Goal: Task Accomplishment & Management: Manage account settings

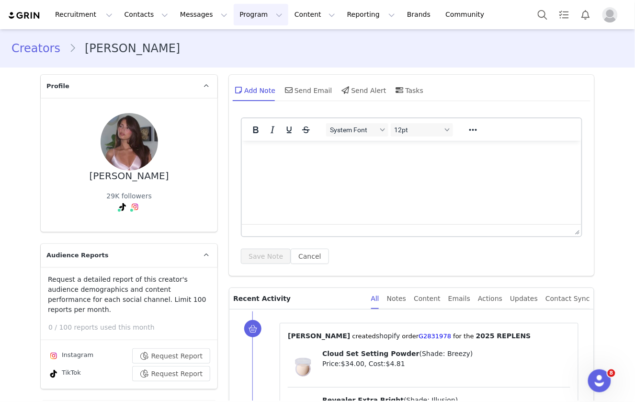
click at [237, 18] on button "Program Program" at bounding box center [261, 15] width 55 height 22
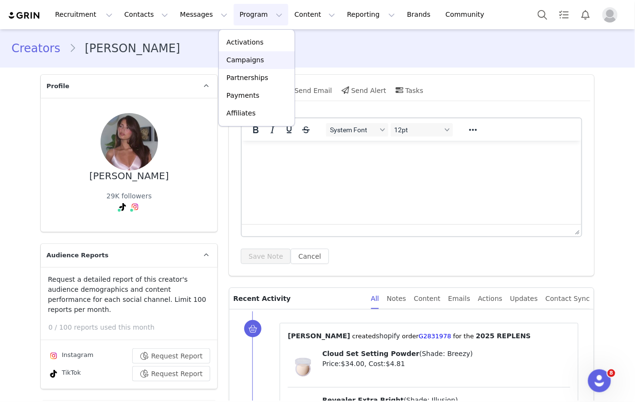
click at [250, 56] on p "Campaigns" at bounding box center [244, 60] width 37 height 10
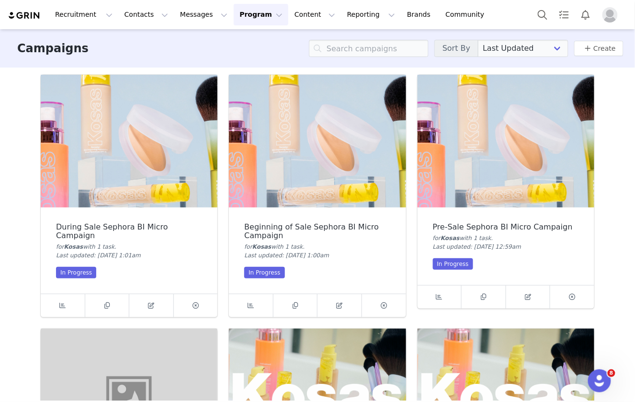
click at [545, 165] on img at bounding box center [506, 141] width 177 height 133
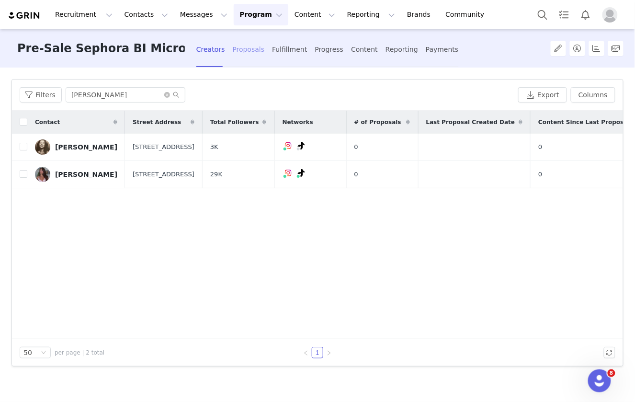
click at [244, 53] on div "Proposals" at bounding box center [249, 49] width 32 height 25
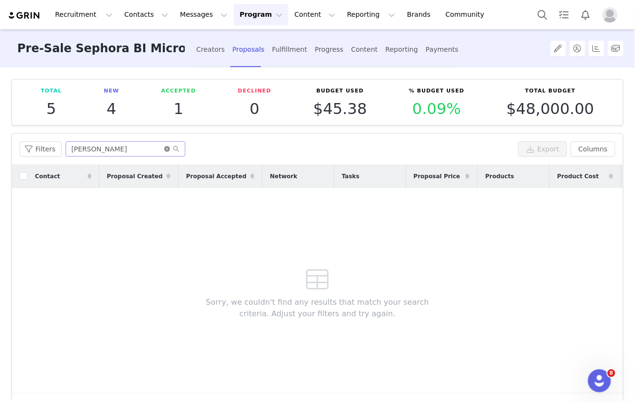
click at [165, 149] on icon "icon: close-circle" at bounding box center [167, 149] width 6 height 6
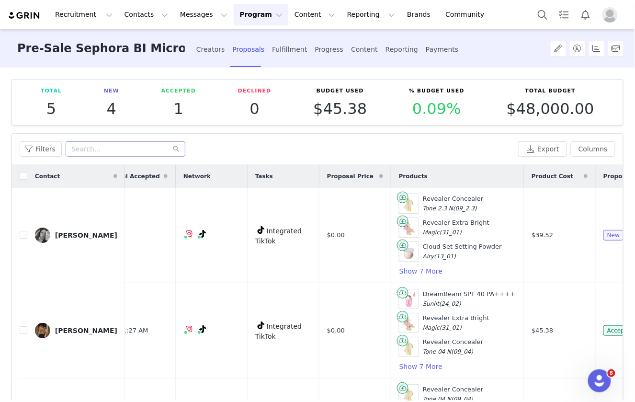
scroll to position [0, 245]
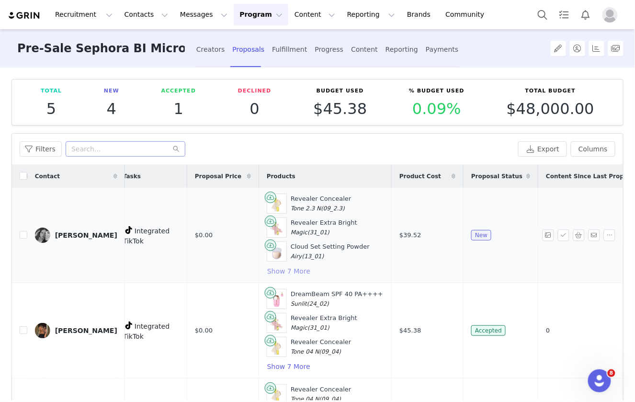
click at [279, 270] on button "Show 7 More" at bounding box center [289, 270] width 44 height 11
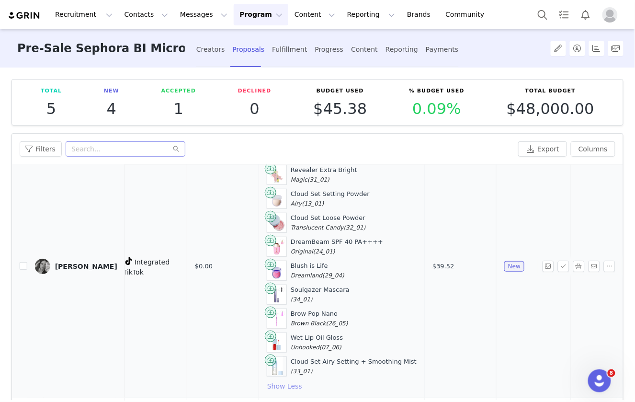
scroll to position [56, 245]
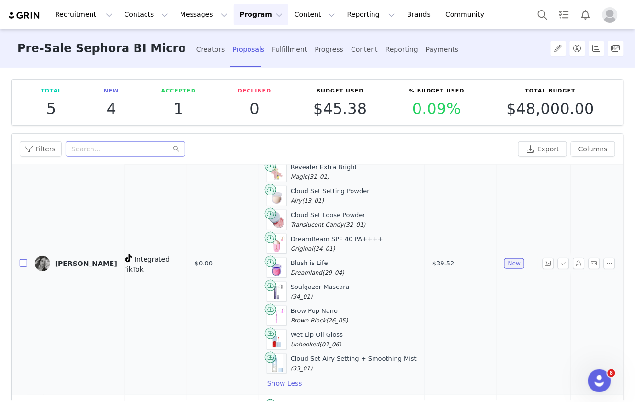
click at [22, 260] on input "checkbox" at bounding box center [24, 263] width 8 height 8
checkbox input "true"
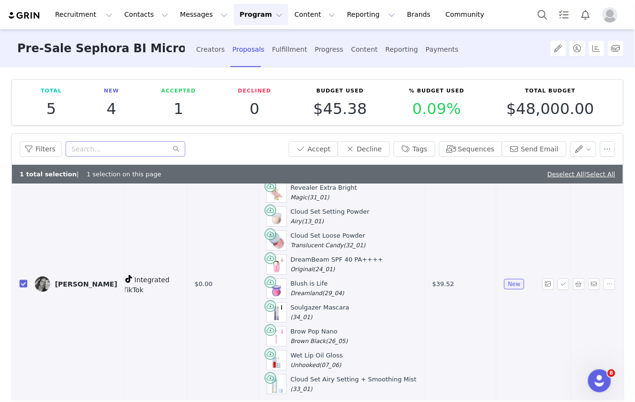
scroll to position [10, 245]
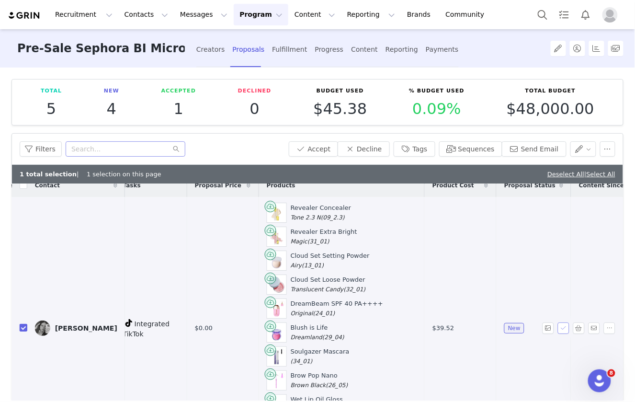
click at [565, 325] on button "button" at bounding box center [563, 327] width 11 height 11
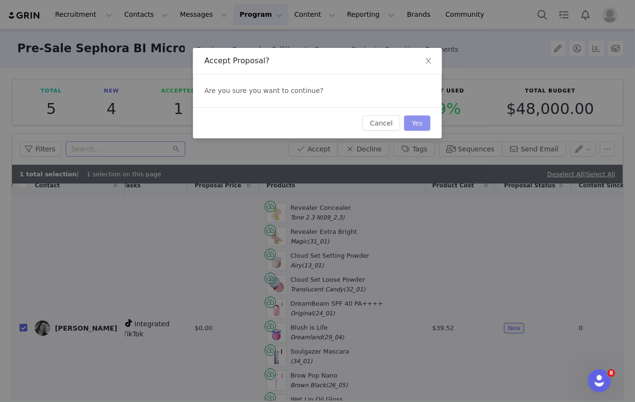
click at [419, 121] on button "Yes" at bounding box center [417, 122] width 26 height 15
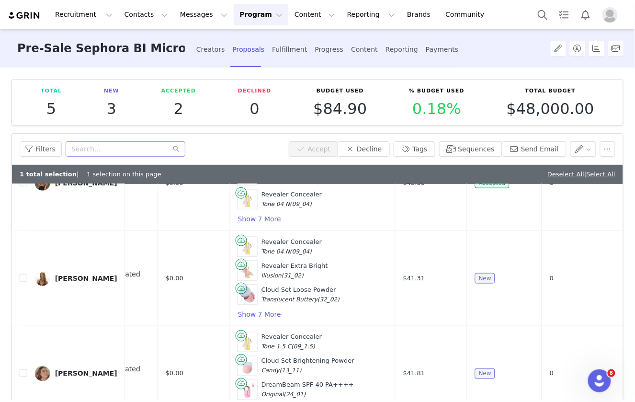
scroll to position [345, 274]
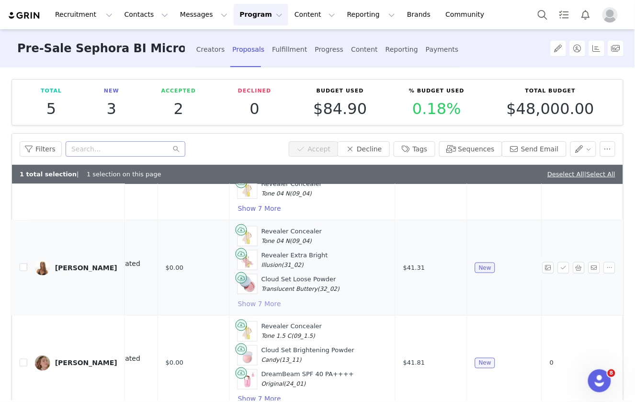
click at [242, 299] on button "Show 7 More" at bounding box center [259, 303] width 44 height 11
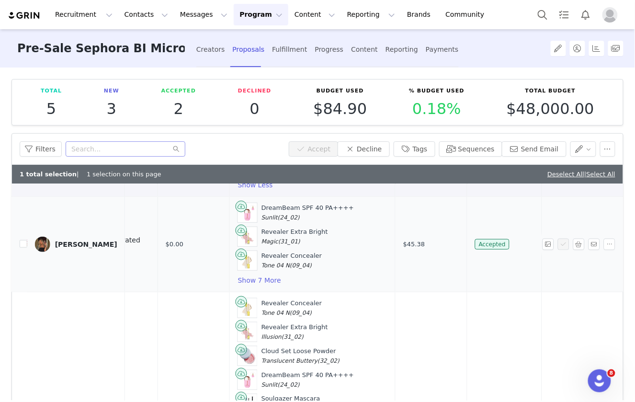
scroll to position [273, 273]
click at [246, 274] on button "Show 7 More" at bounding box center [260, 279] width 44 height 11
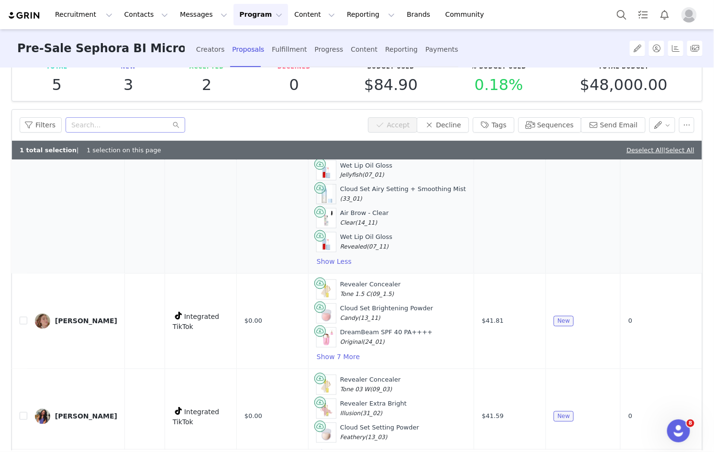
scroll to position [26, 0]
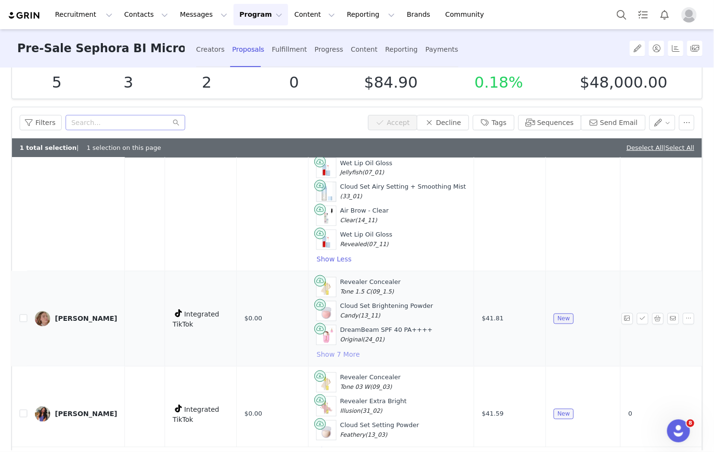
click at [322, 349] on button "Show 7 More" at bounding box center [339, 354] width 44 height 11
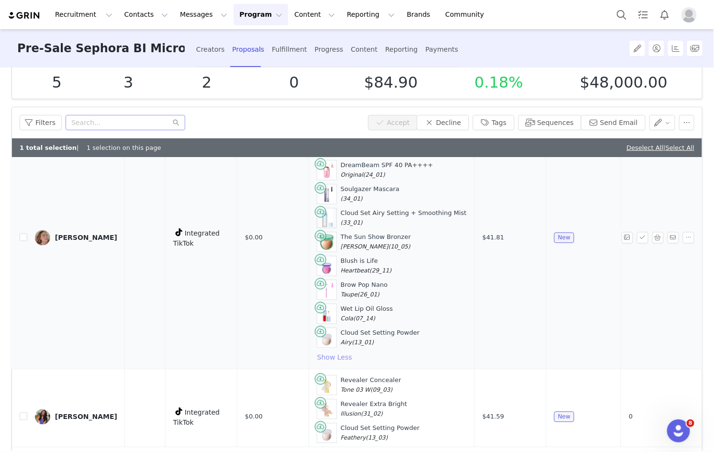
scroll to position [863, 194]
click at [339, 401] on button "Show 7 More" at bounding box center [339, 452] width 44 height 11
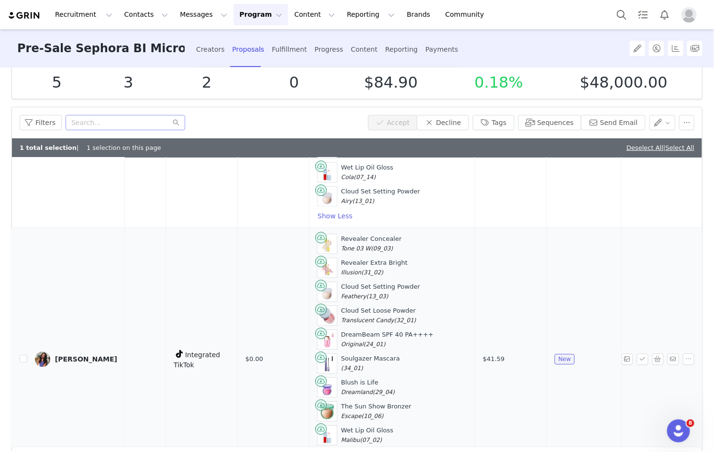
scroll to position [1028, 194]
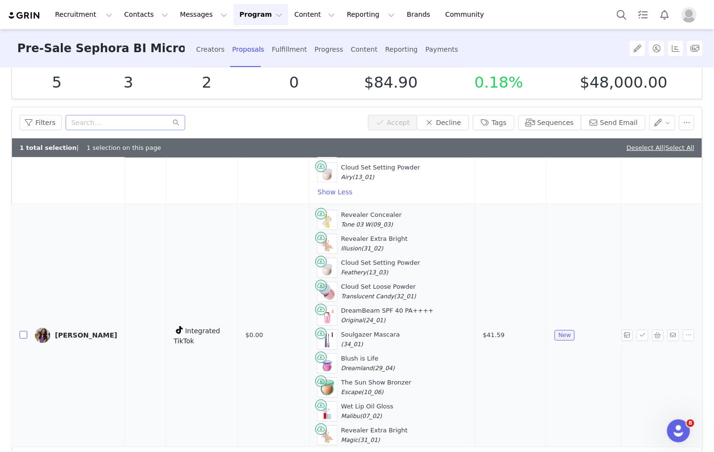
click at [23, 331] on input "checkbox" at bounding box center [24, 335] width 8 height 8
checkbox input "true"
click at [634, 329] on button "button" at bounding box center [642, 334] width 11 height 11
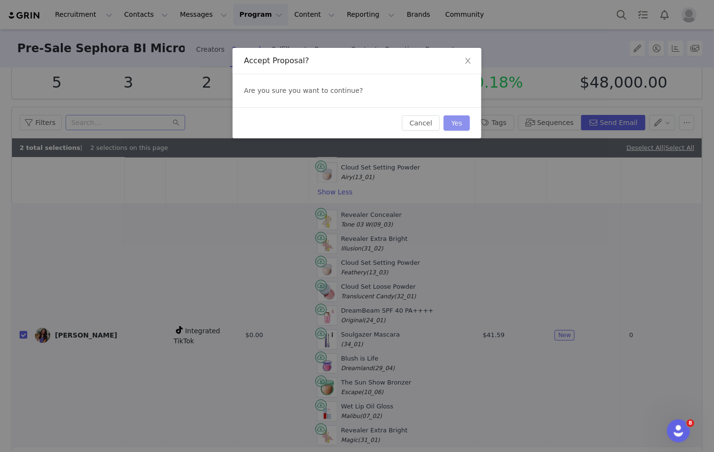
click at [455, 124] on button "Yes" at bounding box center [457, 122] width 26 height 15
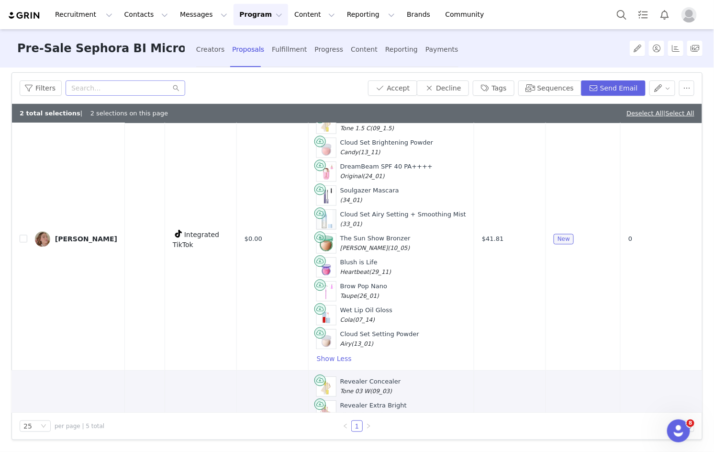
scroll to position [822, 195]
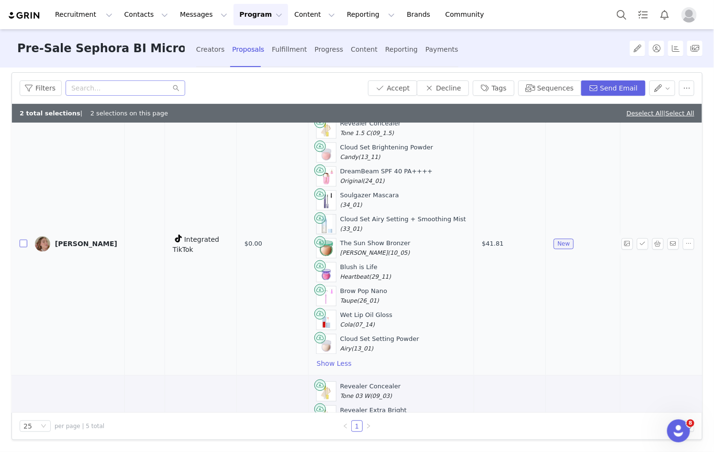
click at [20, 240] on input "checkbox" at bounding box center [24, 244] width 8 height 8
checkbox input "true"
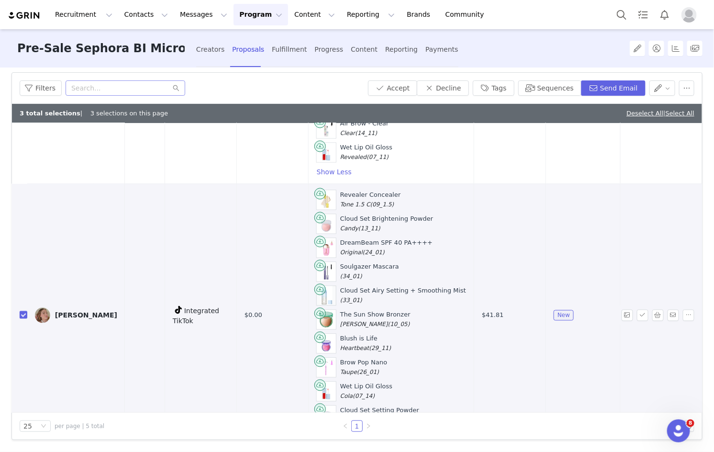
scroll to position [754, 195]
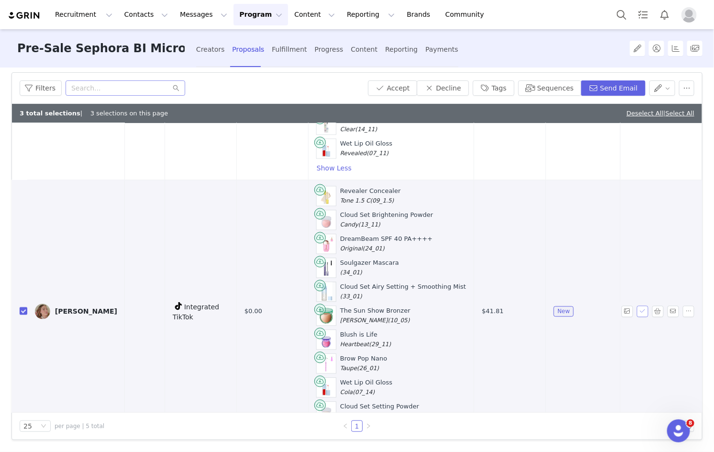
click at [634, 306] on button "button" at bounding box center [642, 311] width 11 height 11
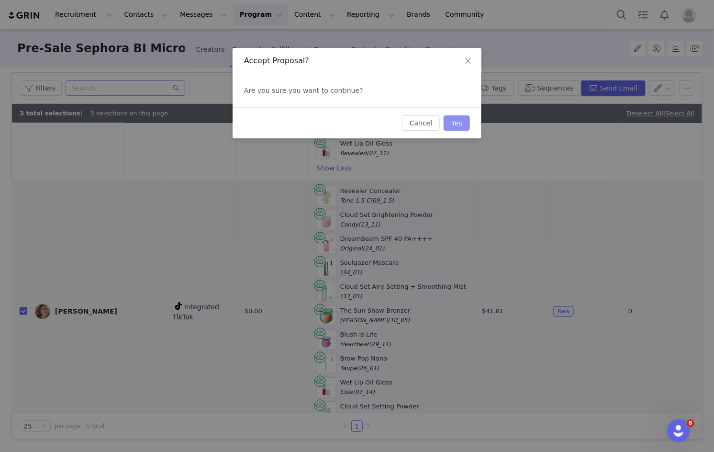
click at [455, 125] on button "Yes" at bounding box center [457, 122] width 26 height 15
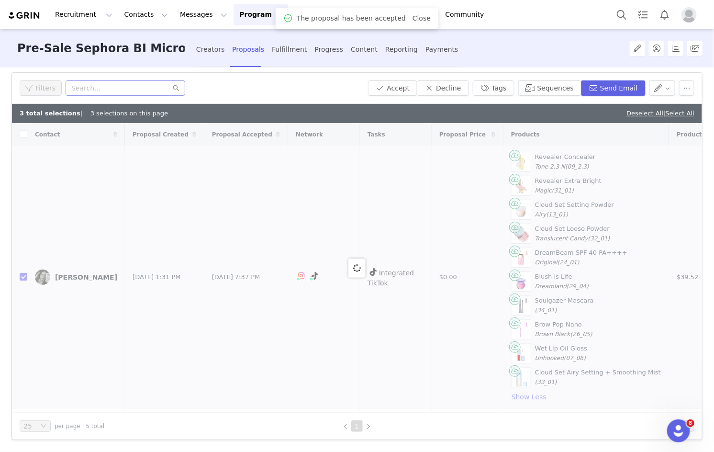
scroll to position [60, 0]
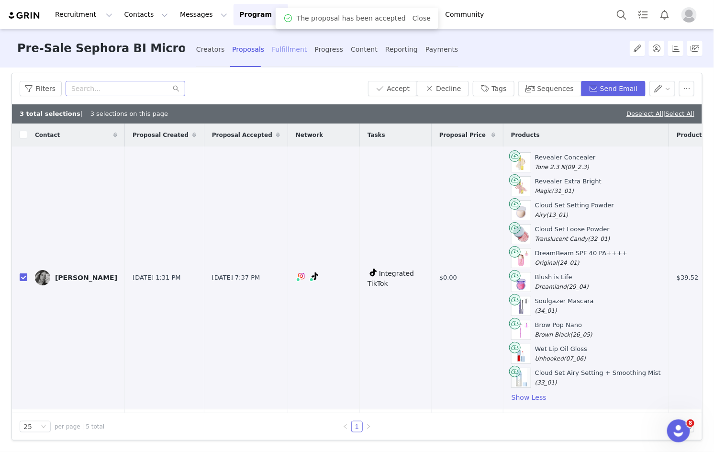
click at [289, 50] on div "Fulfillment" at bounding box center [289, 49] width 35 height 25
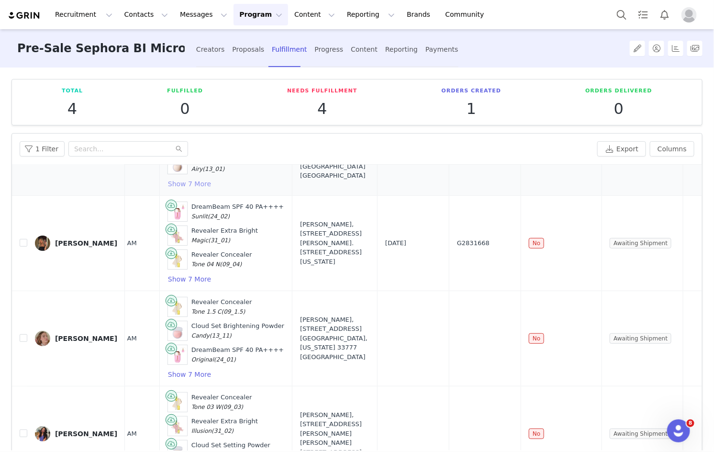
scroll to position [90, 45]
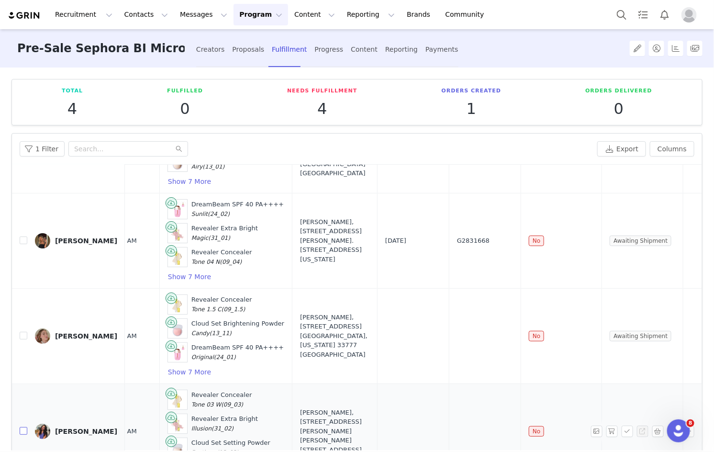
click at [21, 401] on label at bounding box center [24, 431] width 8 height 10
click at [21, 401] on input "checkbox" at bounding box center [24, 431] width 8 height 8
checkbox input "true"
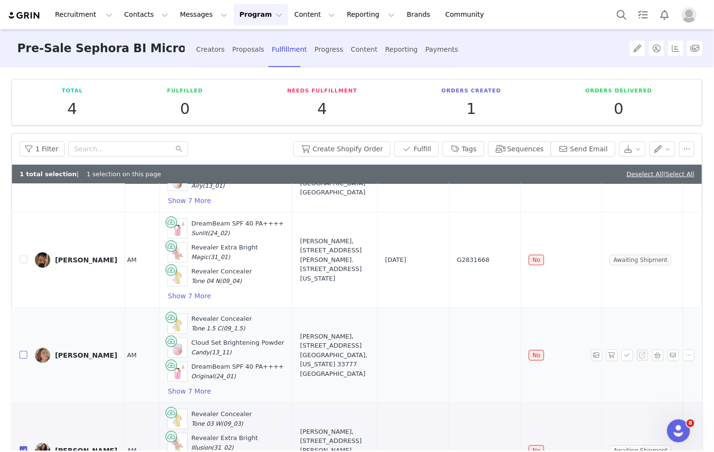
click at [24, 351] on input "checkbox" at bounding box center [24, 355] width 8 height 8
checkbox input "true"
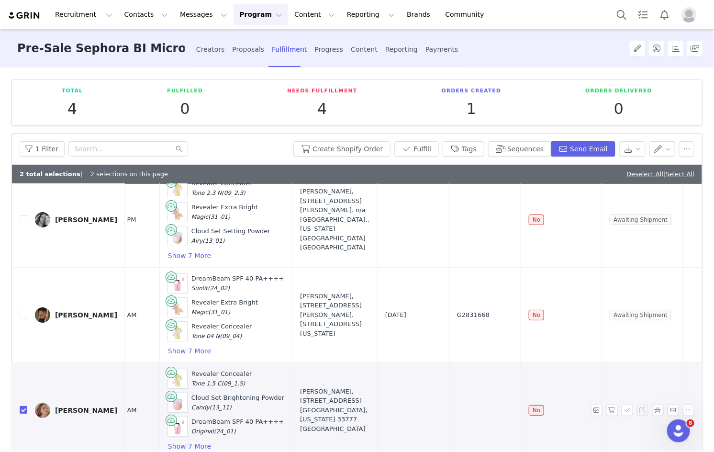
scroll to position [0, 45]
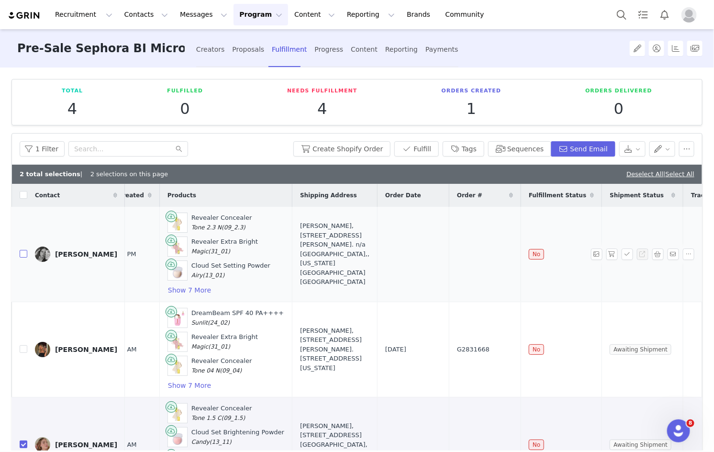
click at [23, 251] on input "checkbox" at bounding box center [24, 254] width 8 height 8
checkbox input "true"
click at [337, 148] on button "Create Shopify Order" at bounding box center [342, 148] width 97 height 15
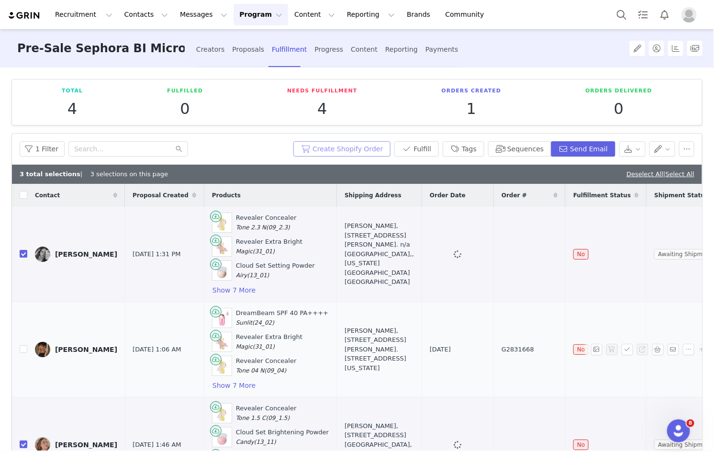
scroll to position [109, 0]
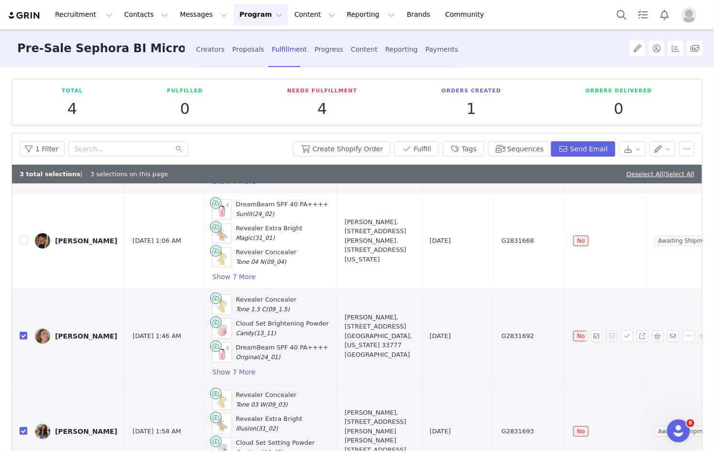
click at [502, 331] on span "G2831692" at bounding box center [518, 336] width 33 height 10
copy span "G2831692"
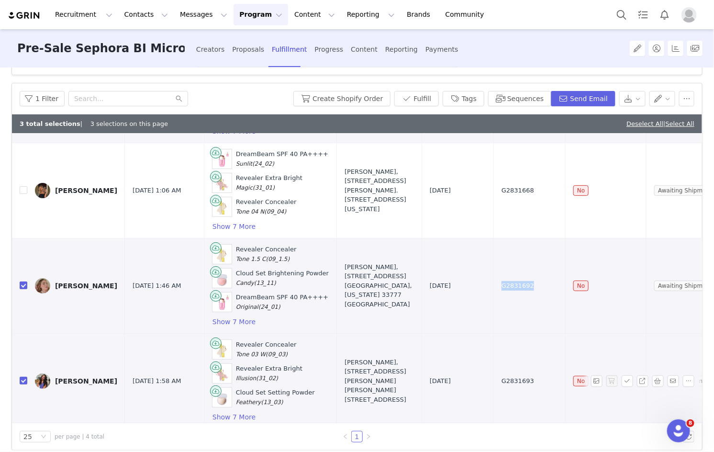
scroll to position [58, 0]
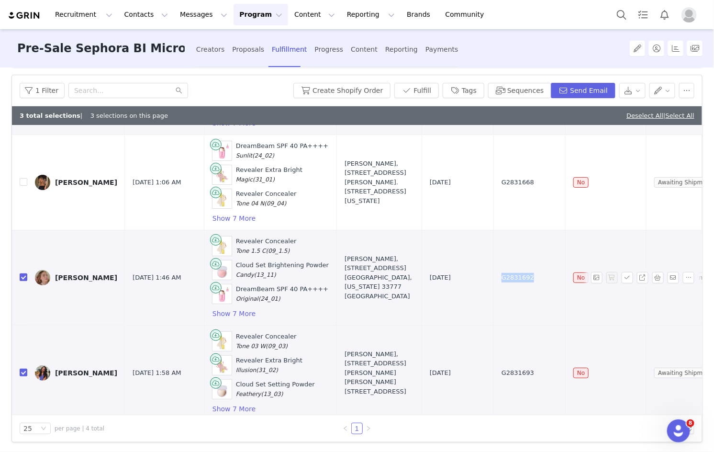
click at [502, 273] on span "G2831692" at bounding box center [518, 278] width 33 height 10
click at [502, 368] on span "G2831693" at bounding box center [518, 373] width 33 height 10
copy span "G2831693"
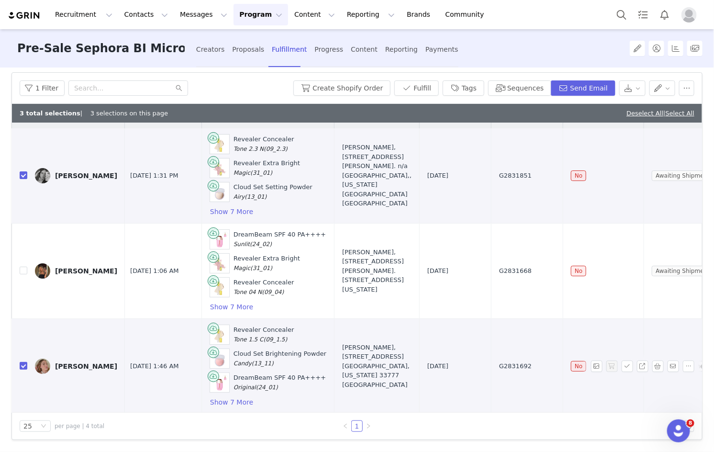
scroll to position [17, 2]
click at [499, 173] on span "G2831851" at bounding box center [515, 176] width 33 height 10
copy span "G2831851"
click at [216, 209] on button "Show 7 More" at bounding box center [232, 211] width 44 height 11
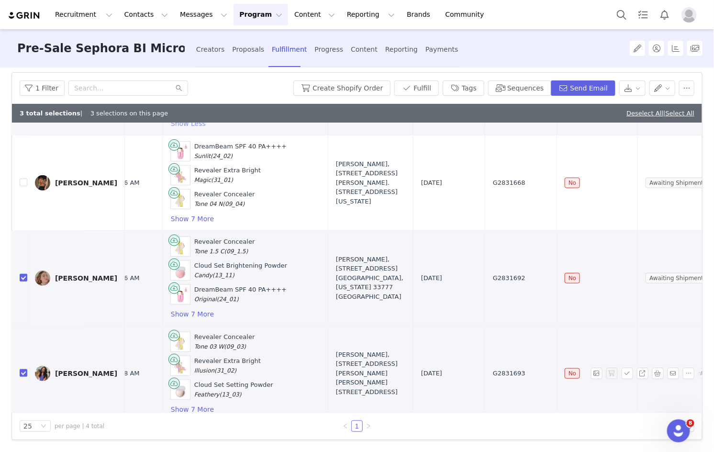
scroll to position [273, 74]
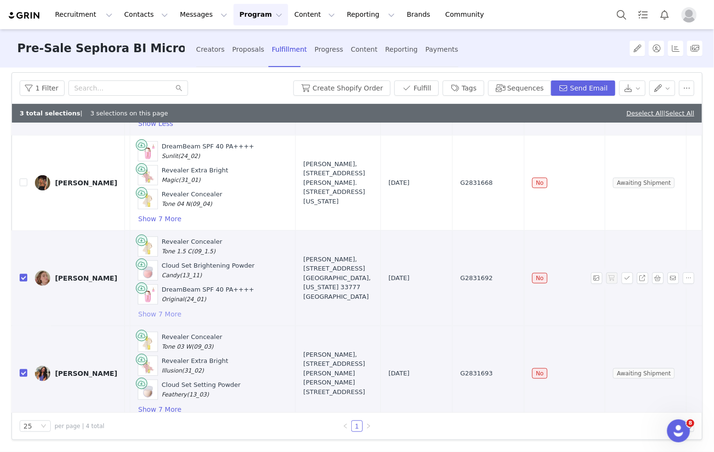
click at [138, 308] on button "Show 7 More" at bounding box center [160, 313] width 44 height 11
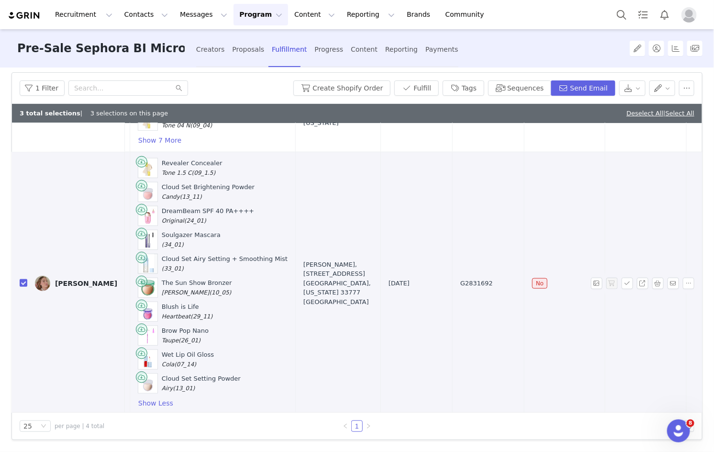
scroll to position [439, 74]
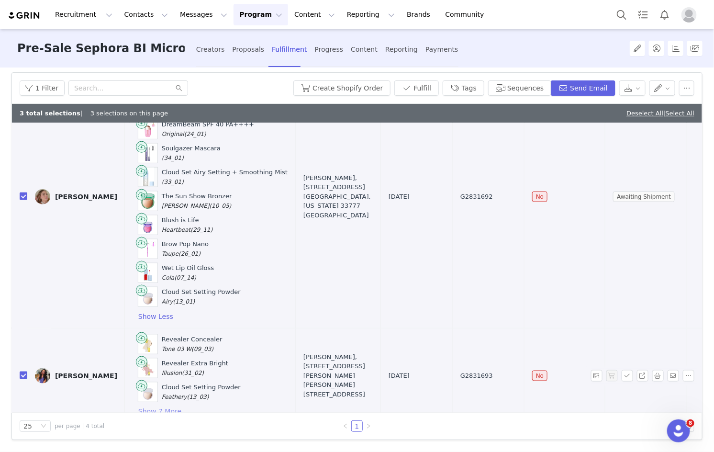
click at [151, 401] on button "Show 7 More" at bounding box center [160, 411] width 44 height 11
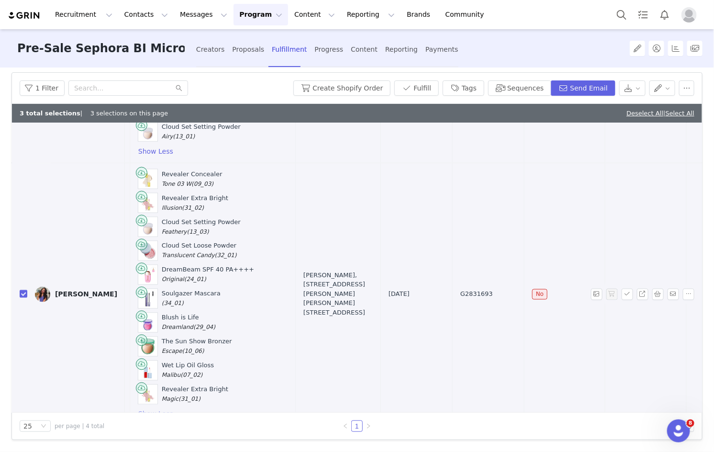
scroll to position [0, 74]
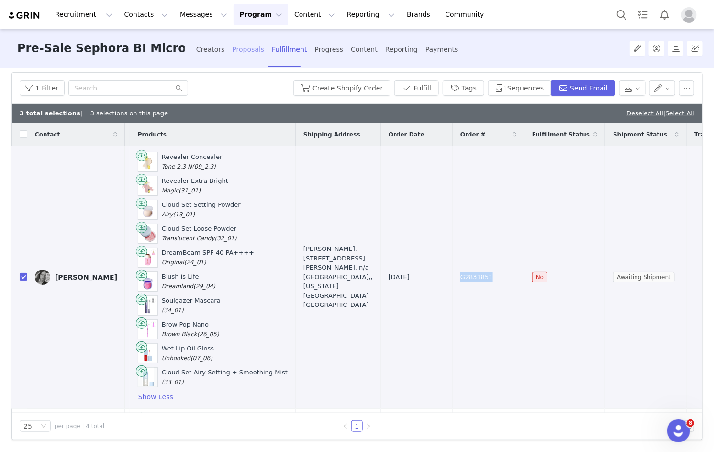
click at [239, 45] on div "Proposals" at bounding box center [249, 49] width 32 height 25
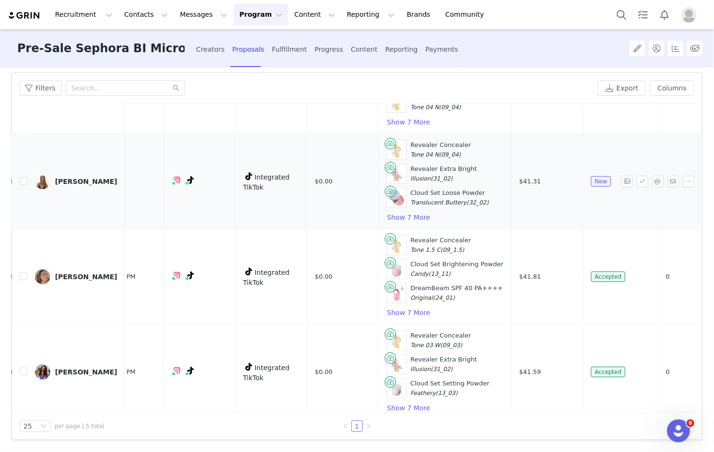
scroll to position [183, 165]
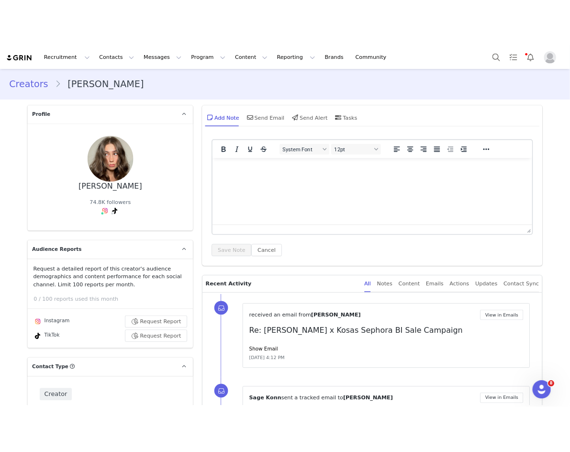
scroll to position [127, 0]
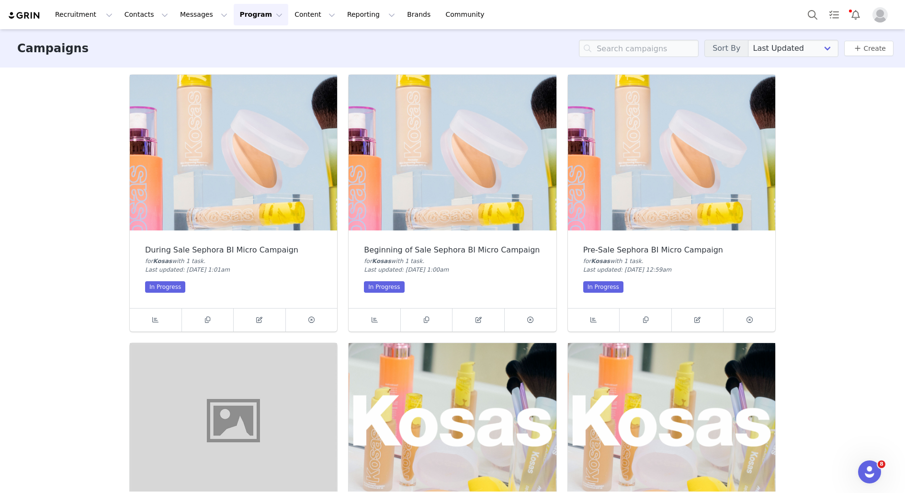
click at [639, 197] on img at bounding box center [671, 153] width 207 height 156
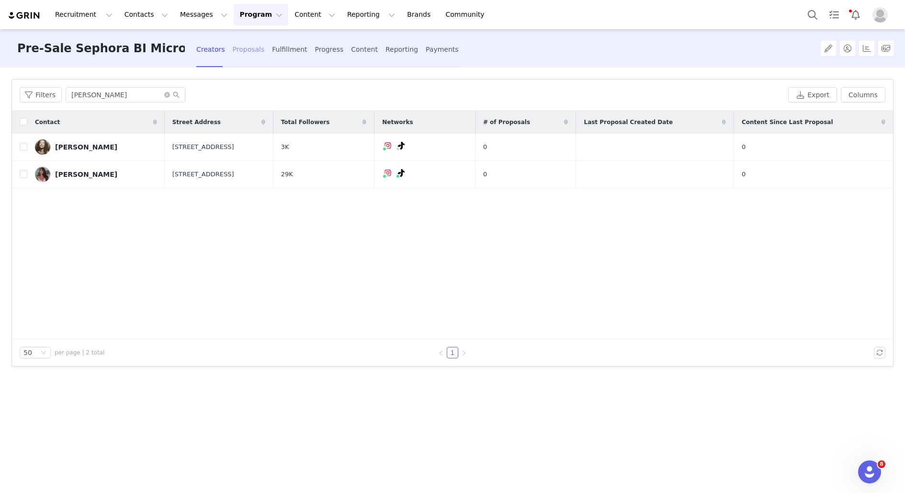
click at [249, 53] on div "Proposals" at bounding box center [249, 49] width 32 height 25
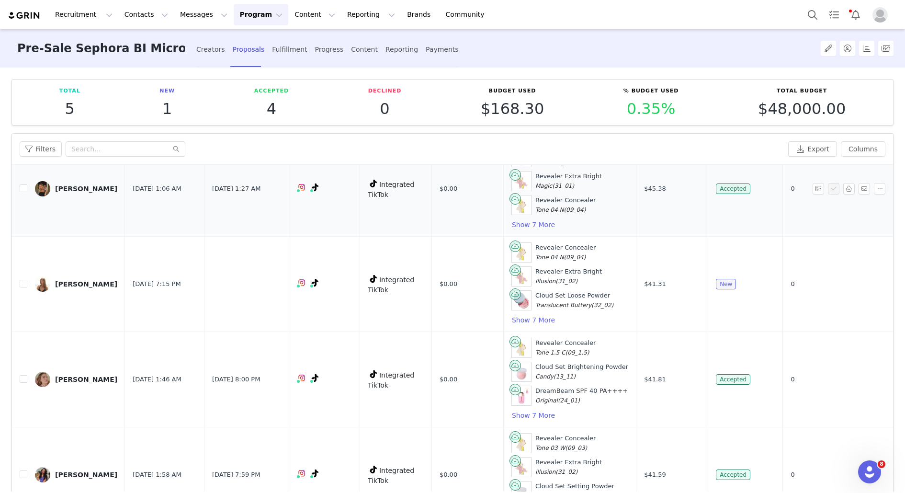
scroll to position [143, 0]
click at [850, 278] on button "button" at bounding box center [848, 282] width 11 height 11
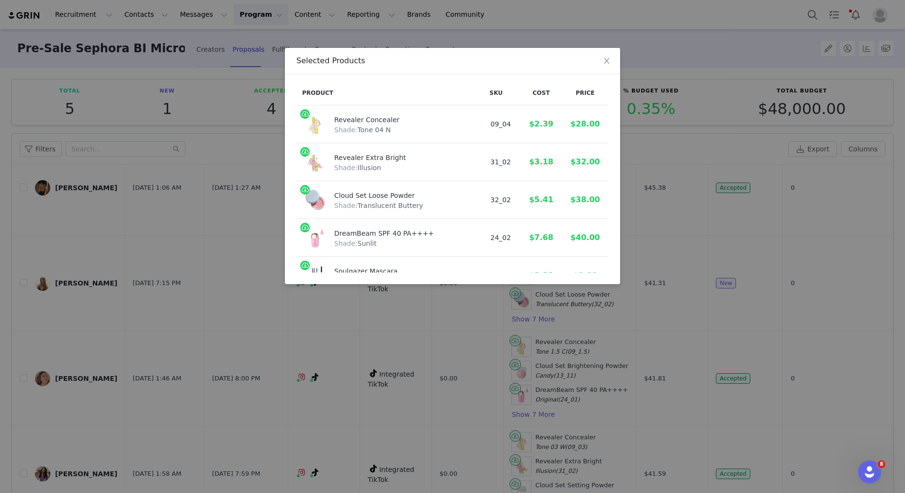
scroll to position [226, 0]
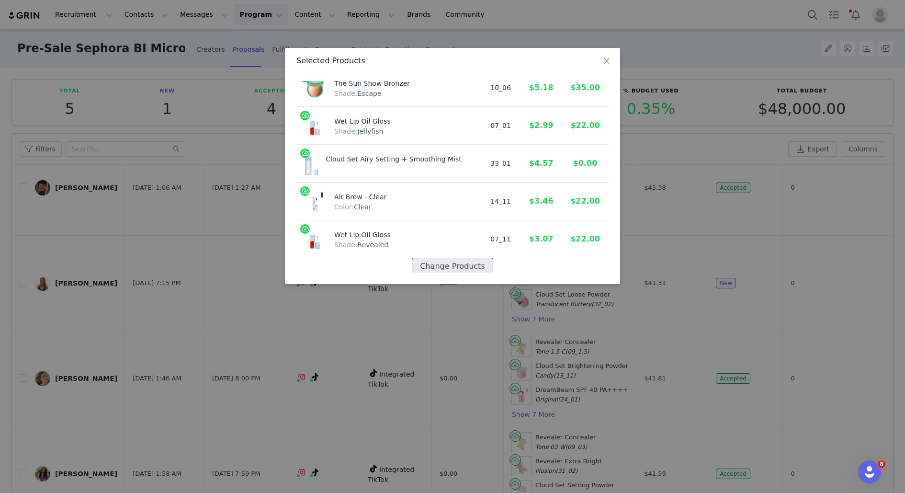
click at [452, 267] on button "Change Products" at bounding box center [452, 266] width 81 height 17
select select "28418363"
select select "28417509"
select select "28418132"
select select "28417460"
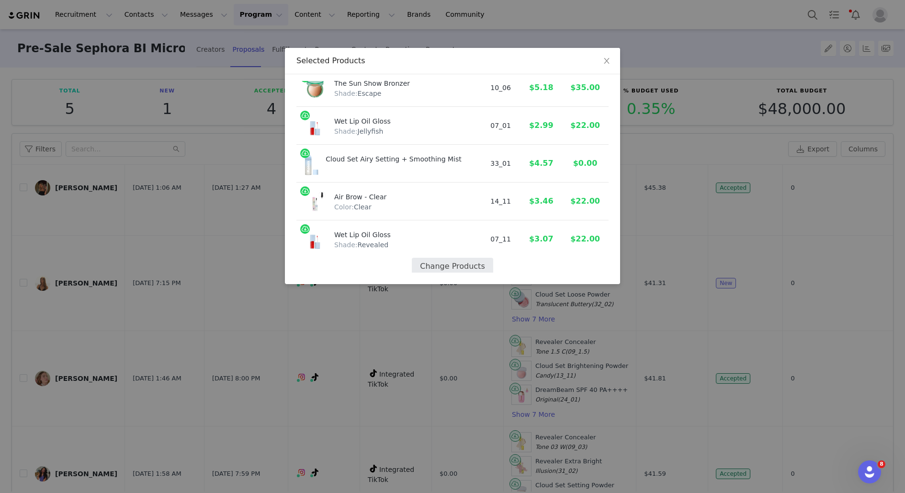
select select "20288644"
select select "7588673"
select select "28417421"
select select "15522656"
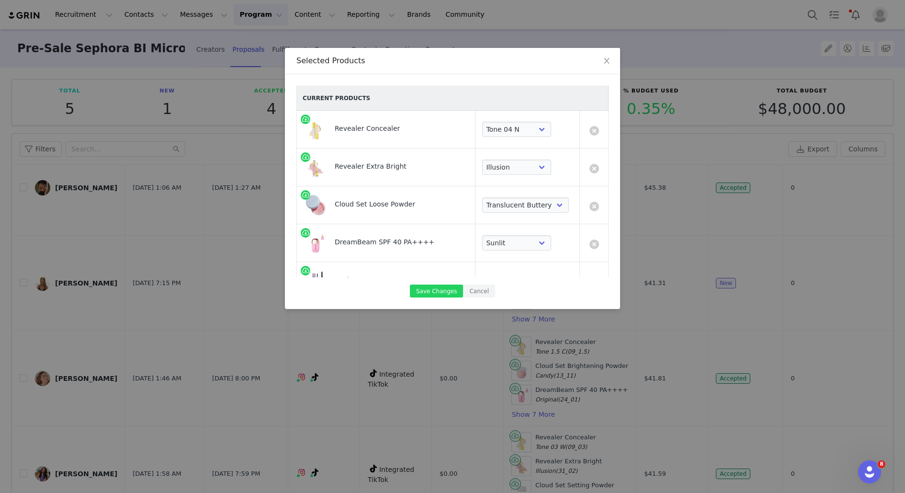
scroll to position [240, 0]
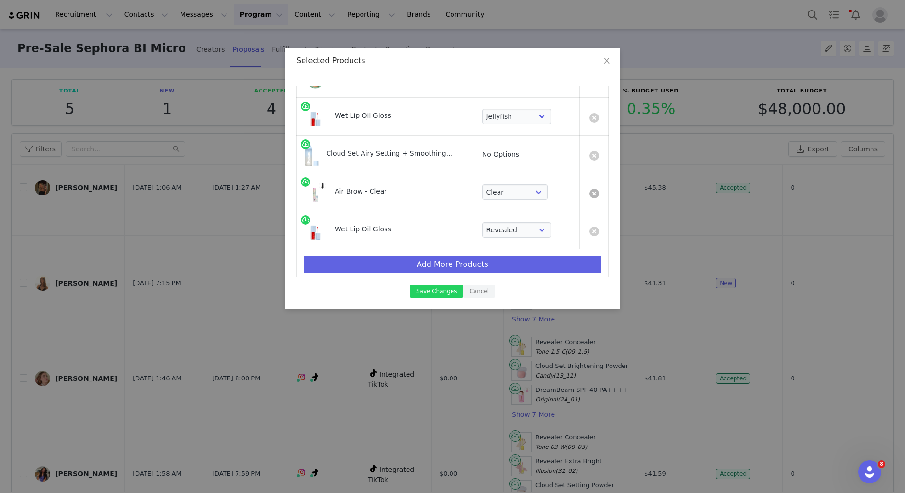
click at [596, 190] on link at bounding box center [594, 194] width 10 height 10
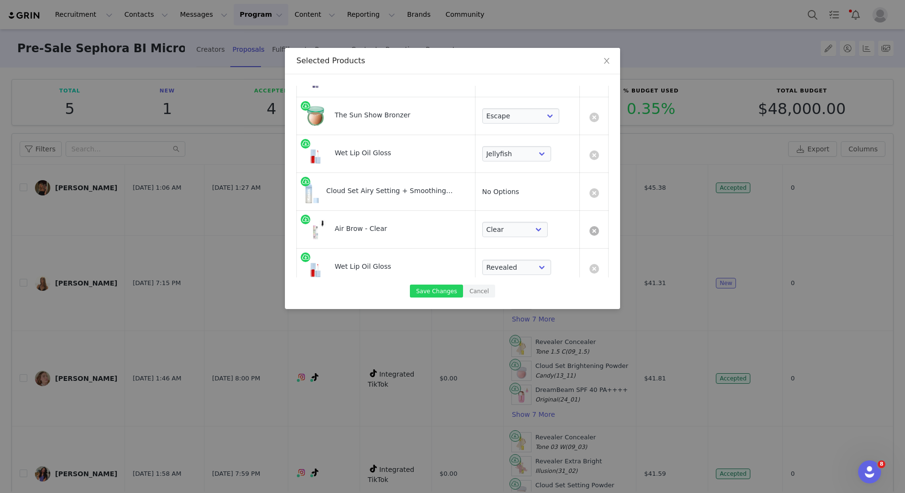
select select "15522656"
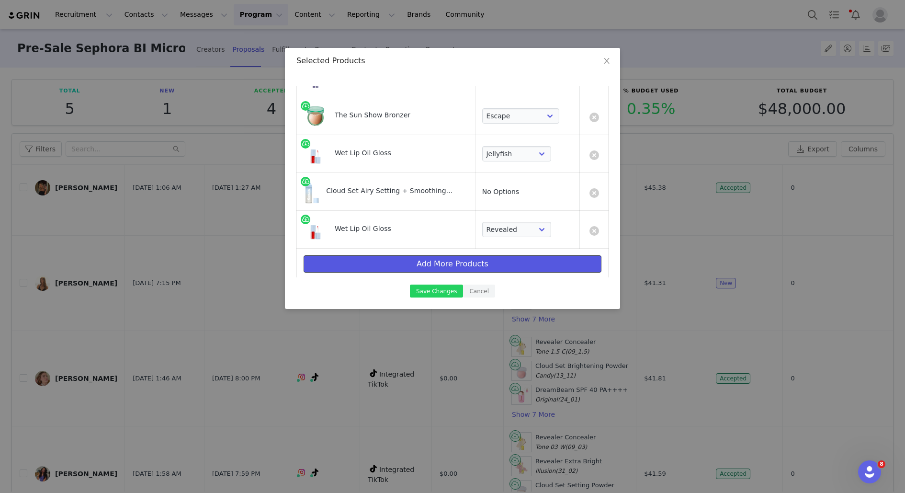
click at [477, 263] on button "Add More Products" at bounding box center [453, 263] width 298 height 17
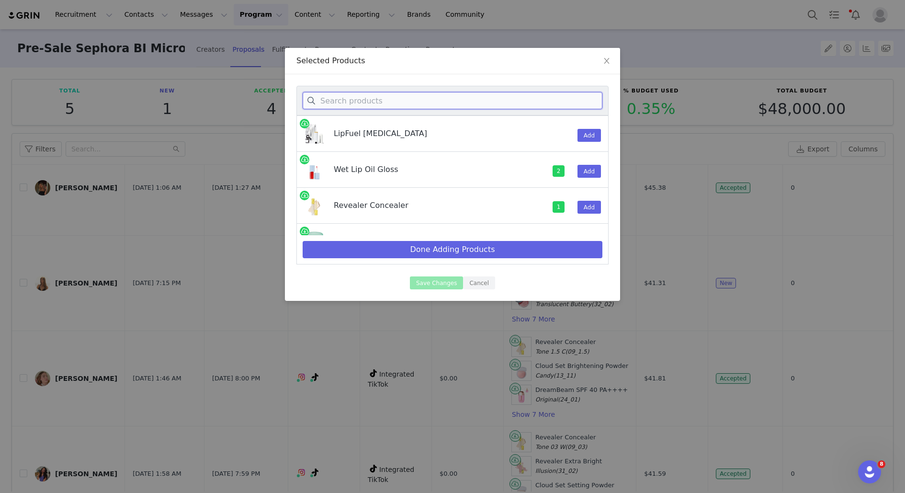
click at [405, 99] on input at bounding box center [453, 100] width 300 height 17
type input "clou"
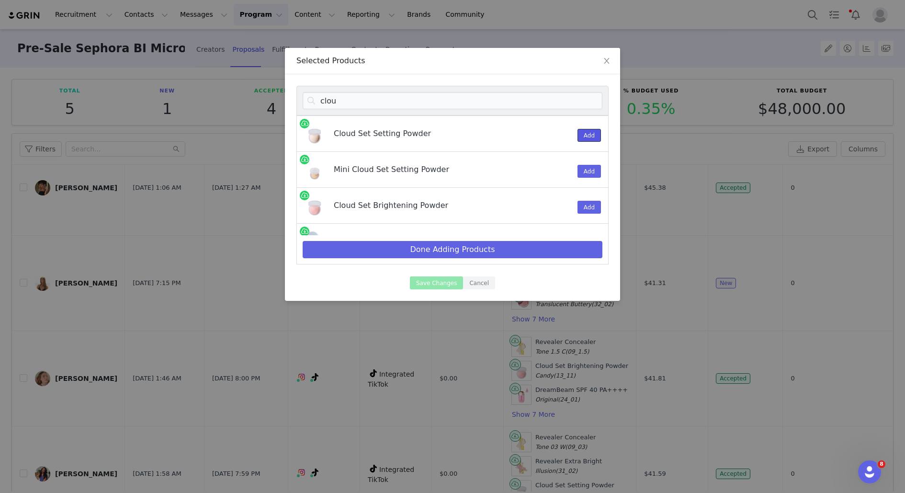
click at [583, 132] on button "Add" at bounding box center [588, 135] width 23 height 13
click at [481, 248] on button "Done Adding Products" at bounding box center [453, 249] width 300 height 17
select select "28418363"
select select "28417509"
select select "28418132"
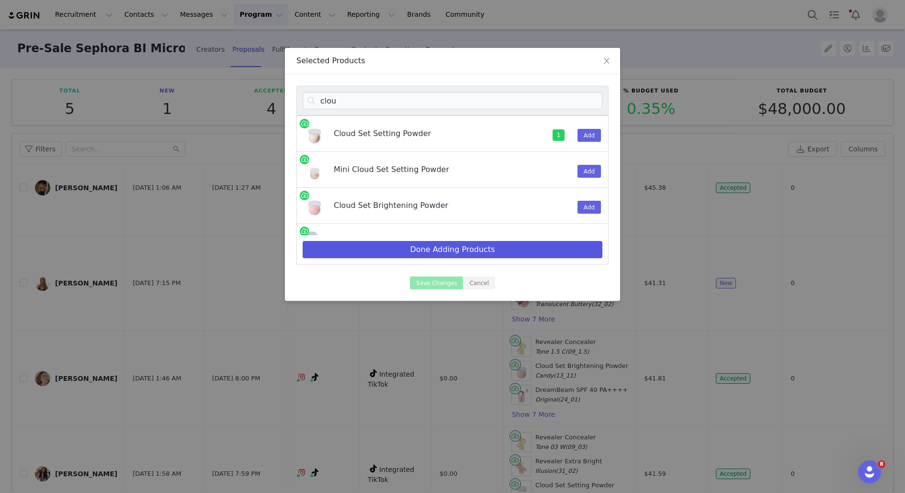
select select "28417460"
select select "20288644"
select select "7588673"
select select "15522656"
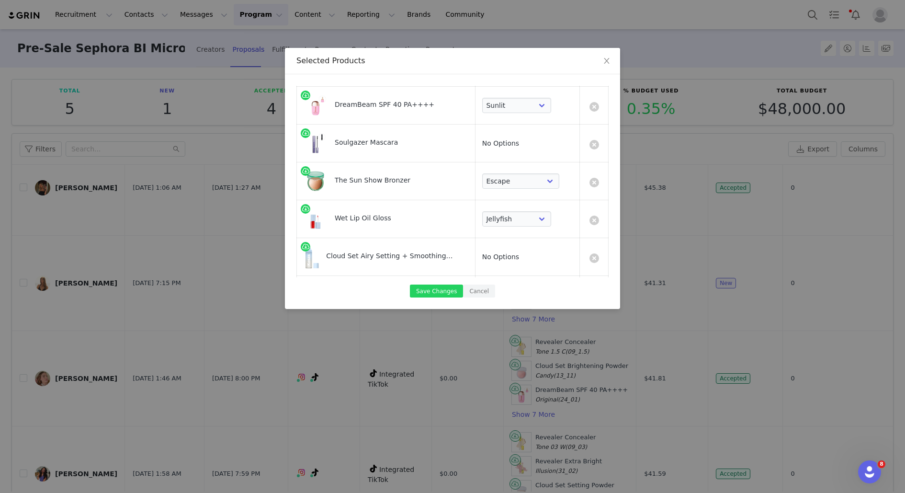
scroll to position [208, 0]
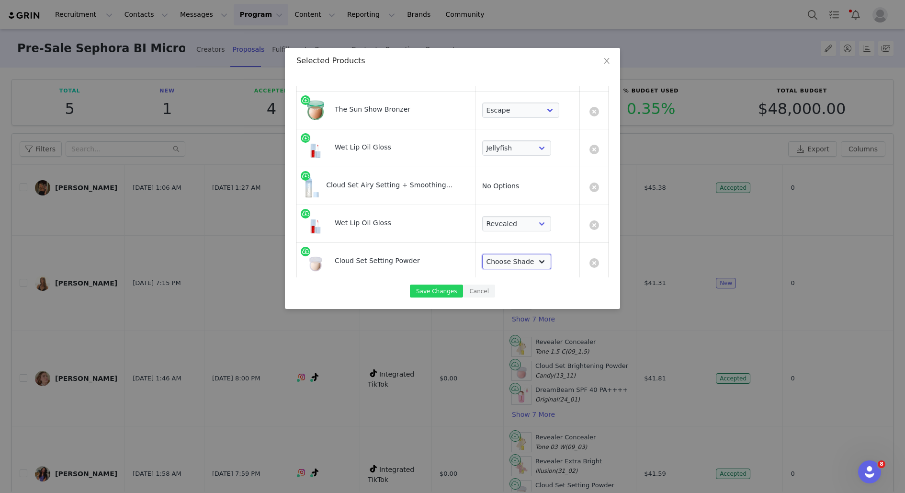
click at [514, 256] on select "Choose Shade Airy Breezy Feathery Comfy Cushiony Pillowy Softly Silky Velvety D…" at bounding box center [516, 261] width 69 height 15
select select "7588769"
click at [482, 254] on select "Choose Shade Airy Breezy Feathery Comfy Cushiony Pillowy Softly Silky Velvety D…" at bounding box center [516, 261] width 69 height 15
click at [430, 288] on button "Save Changes" at bounding box center [436, 290] width 53 height 13
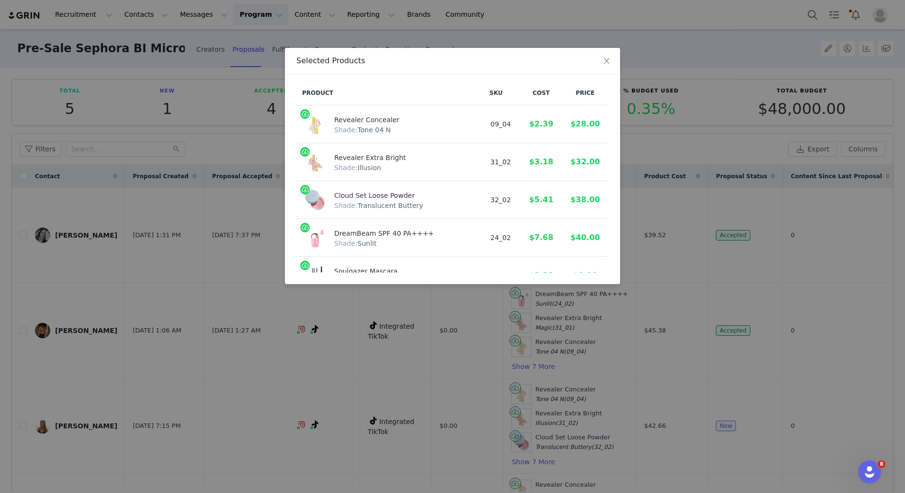
scroll to position [226, 0]
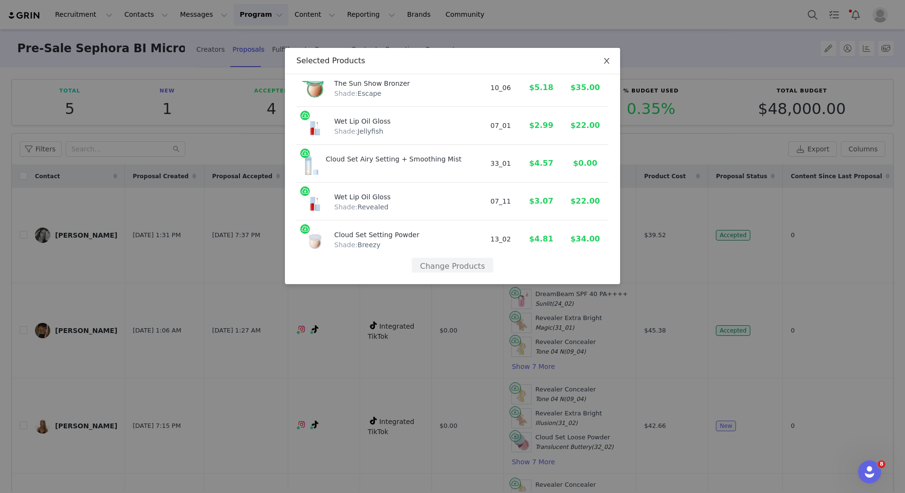
click at [605, 59] on icon "icon: close" at bounding box center [606, 61] width 5 height 6
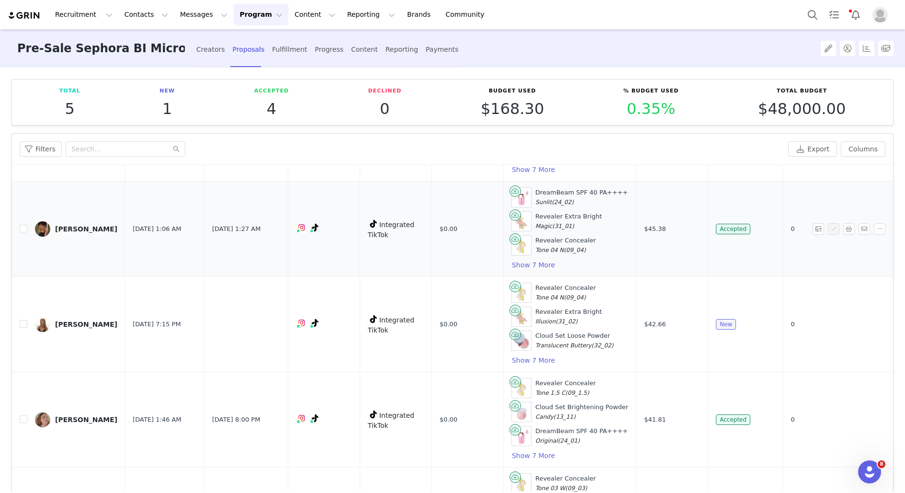
scroll to position [107, 0]
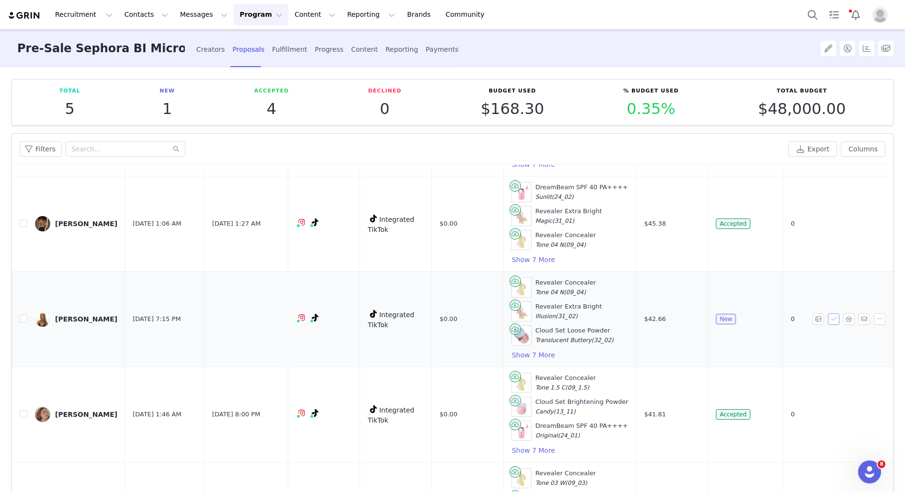
click at [832, 314] on button "button" at bounding box center [833, 318] width 11 height 11
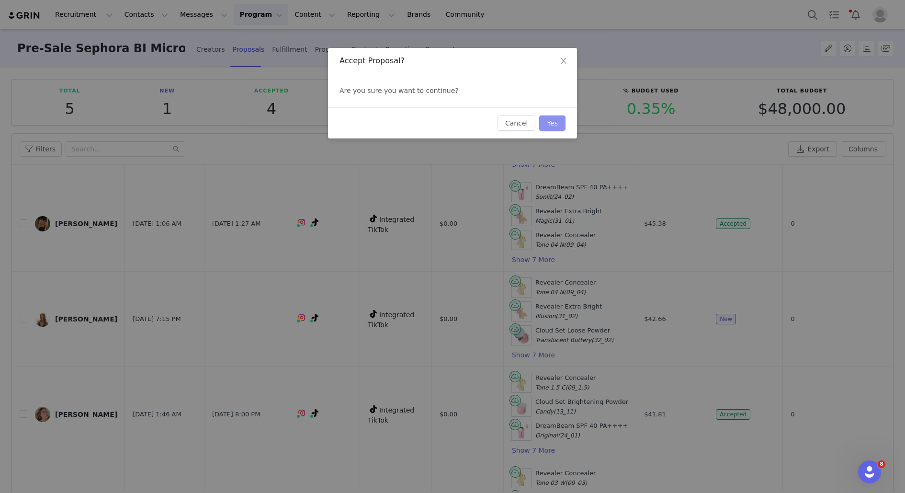
click at [555, 123] on button "Yes" at bounding box center [552, 122] width 26 height 15
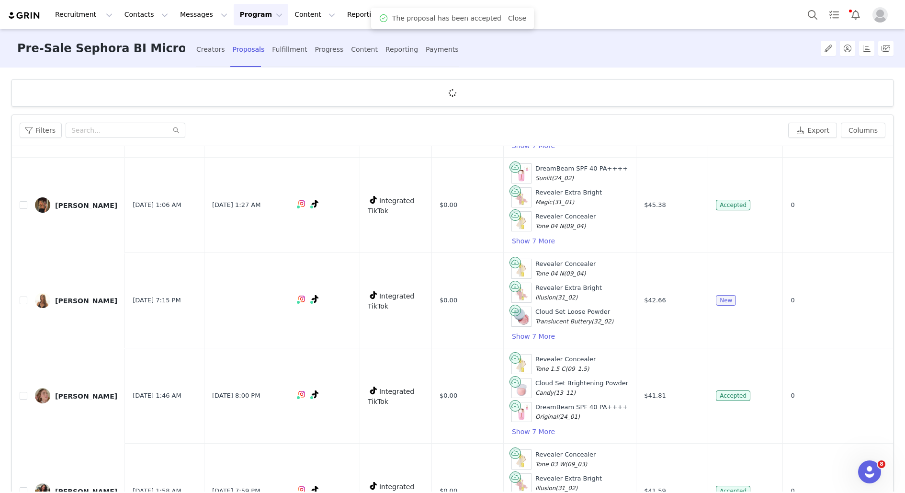
scroll to position [0, 0]
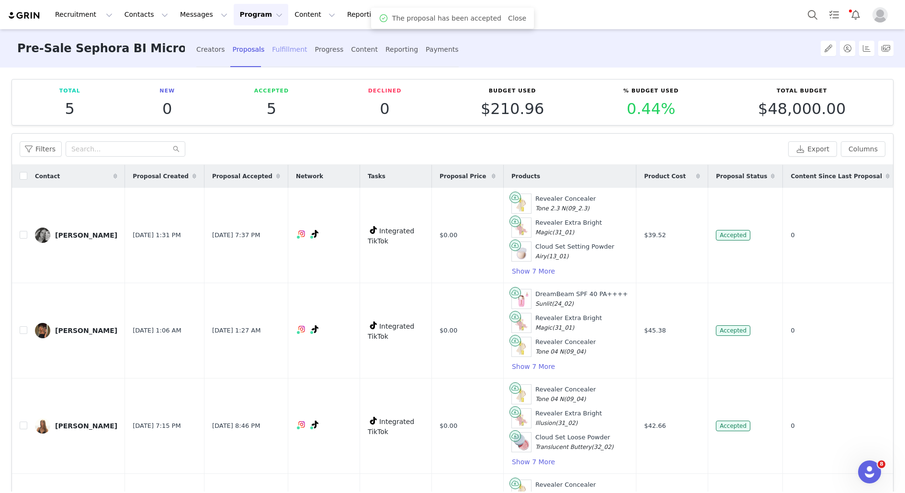
click at [288, 47] on div "Fulfillment" at bounding box center [289, 49] width 35 height 25
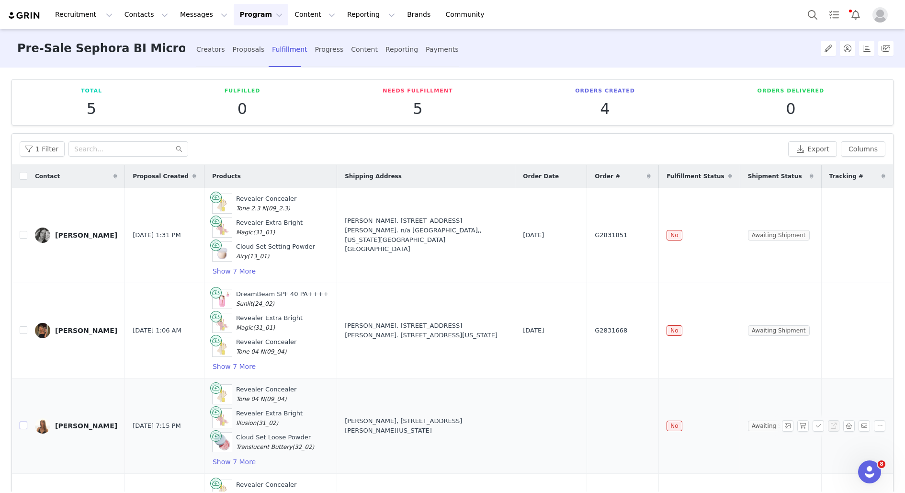
click at [21, 424] on input "checkbox" at bounding box center [24, 425] width 8 height 8
checkbox input "true"
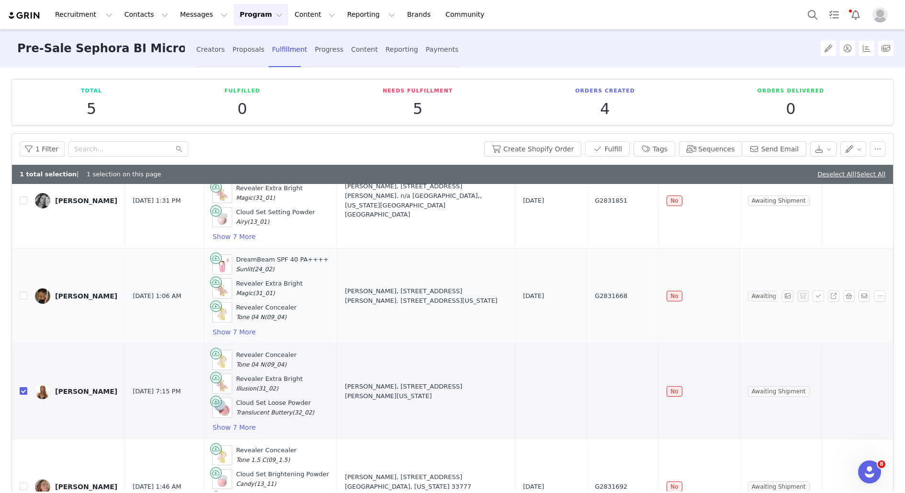
scroll to position [102, 0]
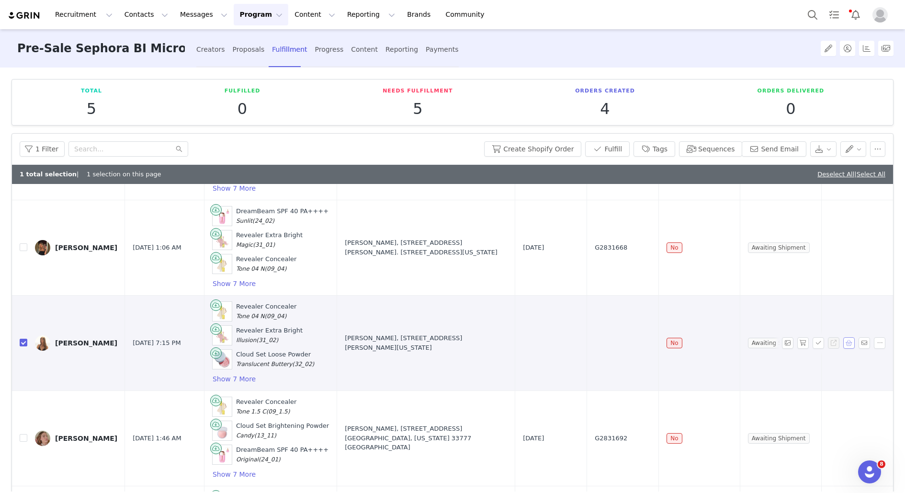
click at [849, 339] on button "button" at bounding box center [848, 342] width 11 height 11
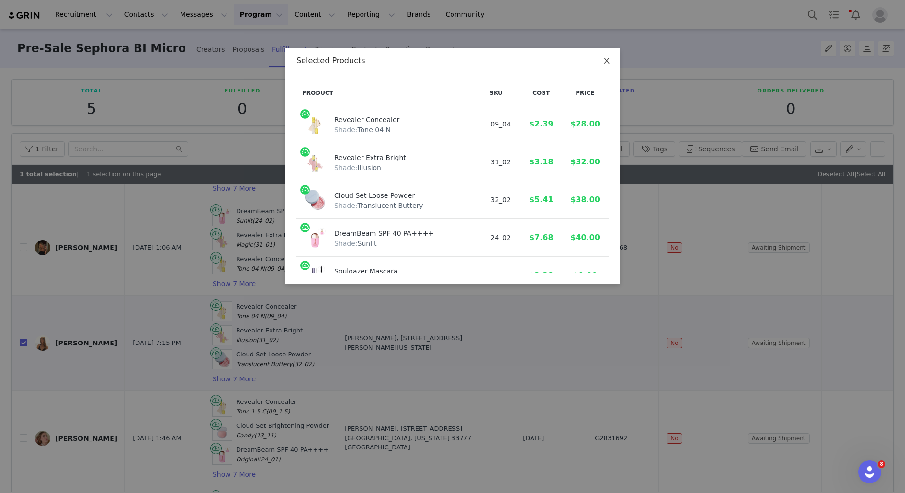
click at [604, 57] on icon "icon: close" at bounding box center [607, 61] width 8 height 8
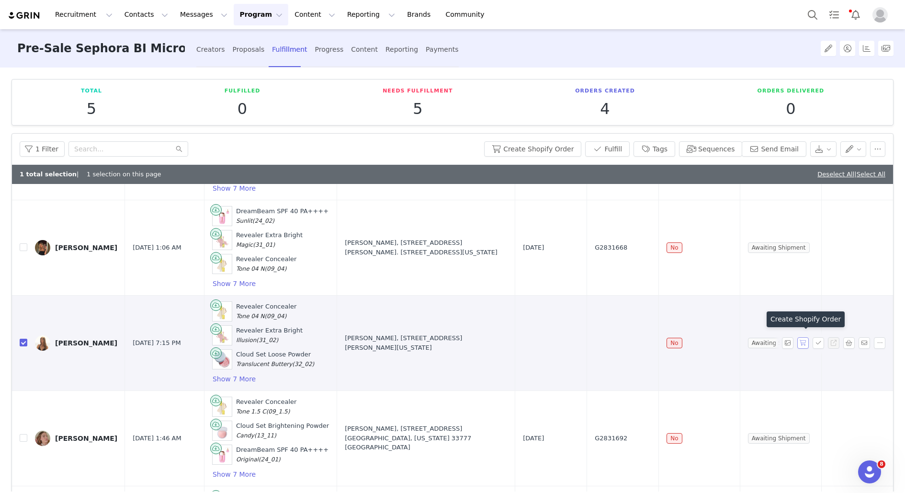
click at [801, 337] on button "button" at bounding box center [802, 342] width 11 height 11
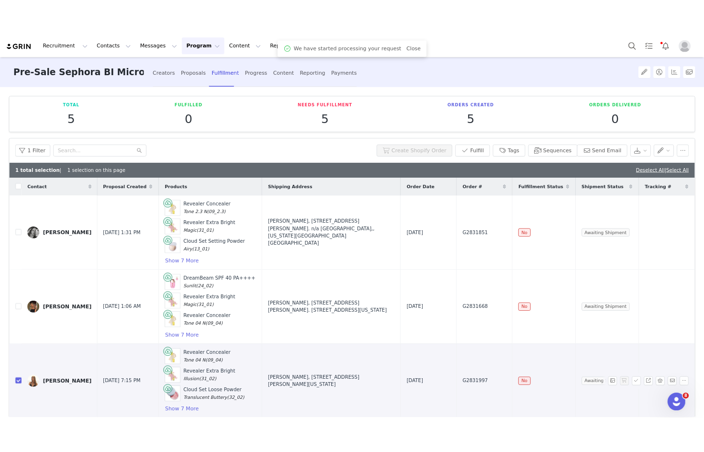
scroll to position [48, 0]
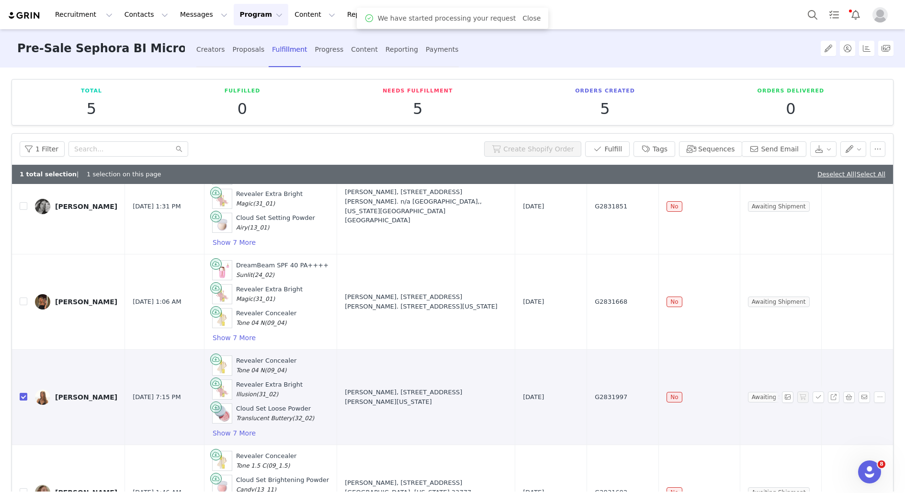
click at [627, 392] on span "G2831997" at bounding box center [611, 397] width 33 height 10
copy span "G2831997"
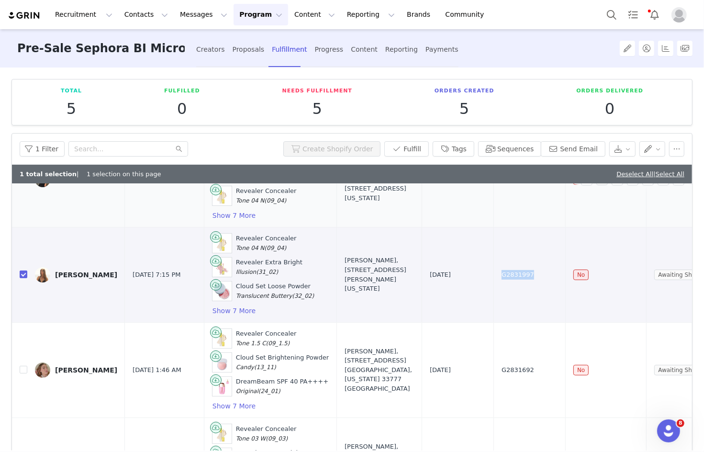
scroll to position [199, 0]
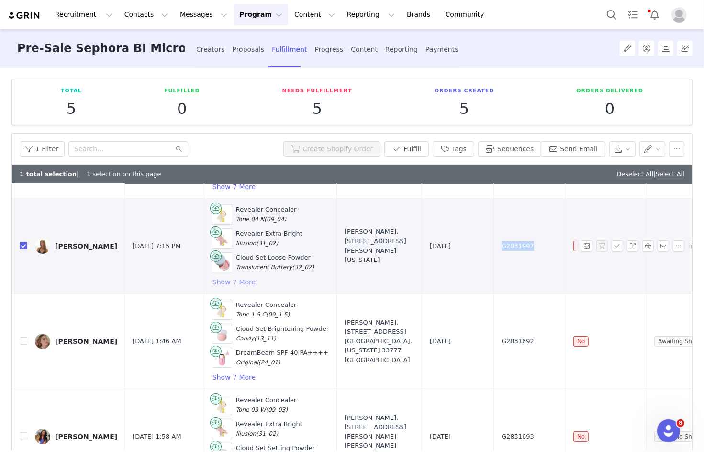
click at [233, 278] on button "Show 7 More" at bounding box center [234, 281] width 44 height 11
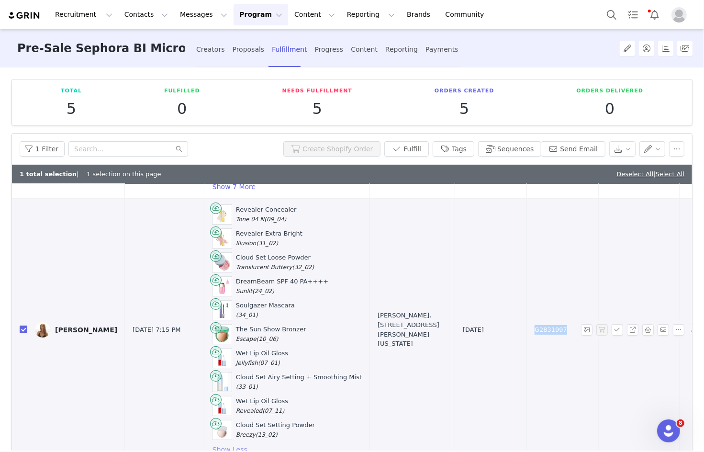
scroll to position [212, 0]
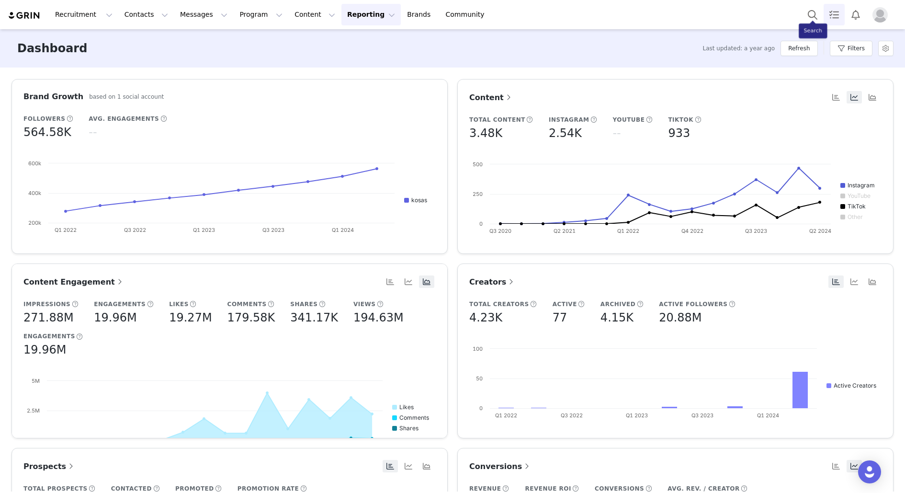
click at [824, 12] on link "Tasks" at bounding box center [834, 15] width 21 height 22
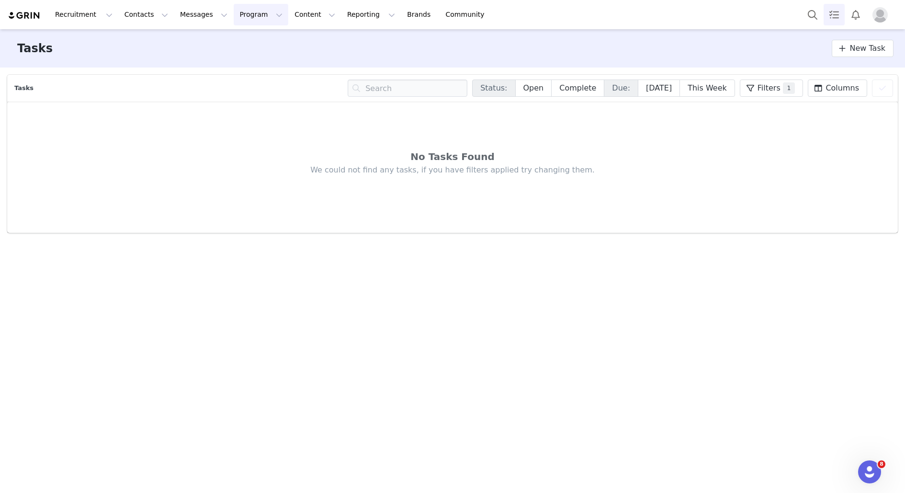
click at [243, 17] on button "Program Program" at bounding box center [261, 15] width 55 height 22
click at [239, 59] on p "Campaigns" at bounding box center [244, 60] width 37 height 10
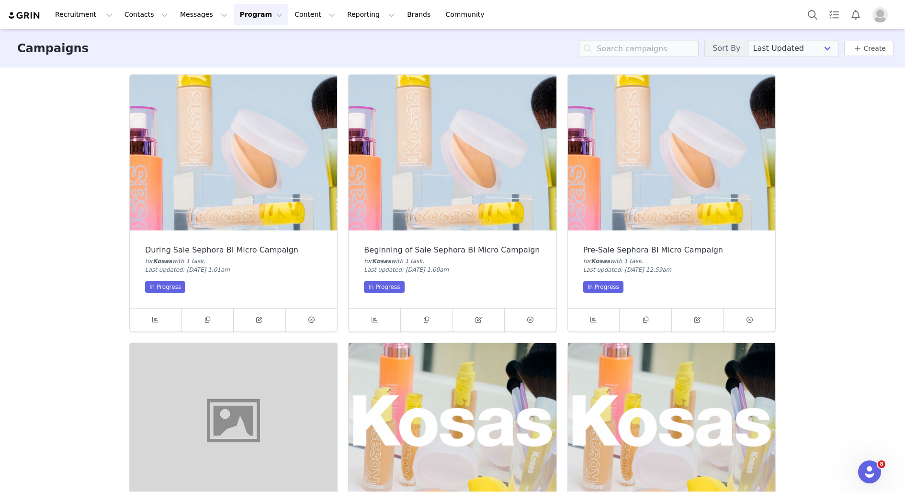
click at [712, 149] on img at bounding box center [671, 153] width 207 height 156
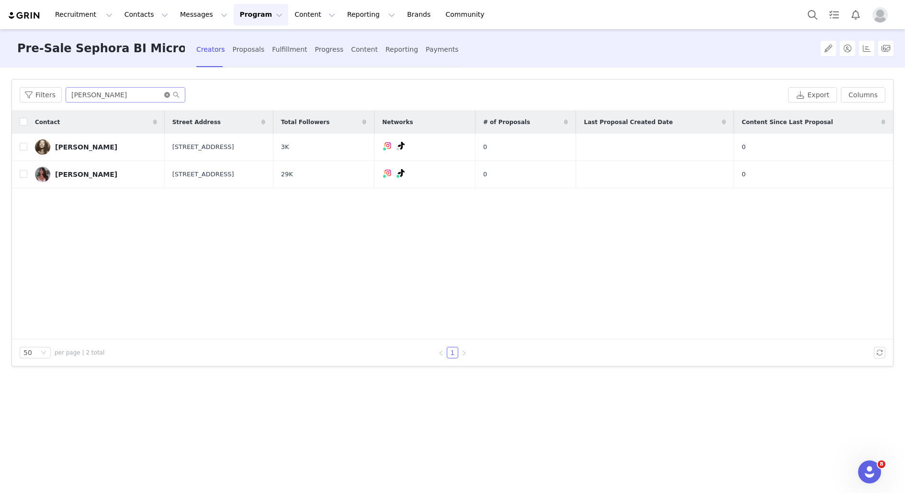
click at [165, 94] on icon "icon: close-circle" at bounding box center [167, 95] width 6 height 6
click at [134, 95] on input "text" at bounding box center [126, 94] width 120 height 15
type input "cheil"
click at [83, 149] on div "Cheila Crespo" at bounding box center [86, 147] width 62 height 8
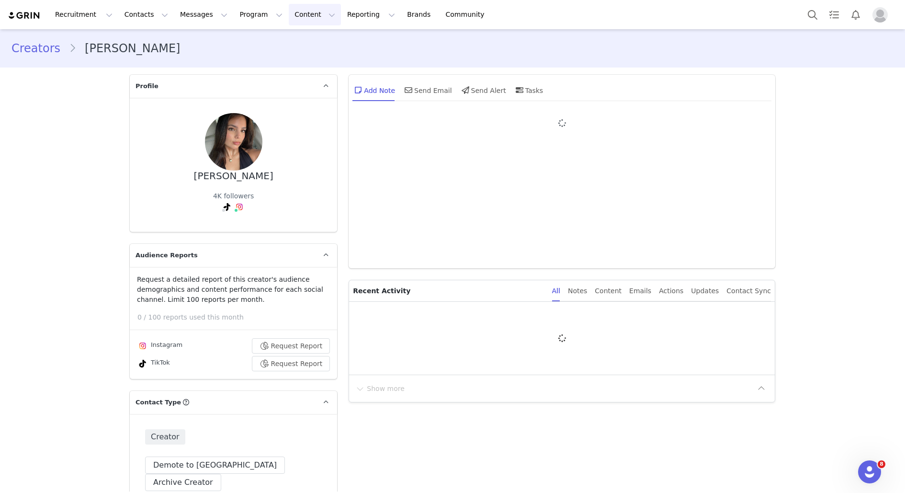
type input "+1 (United States)"
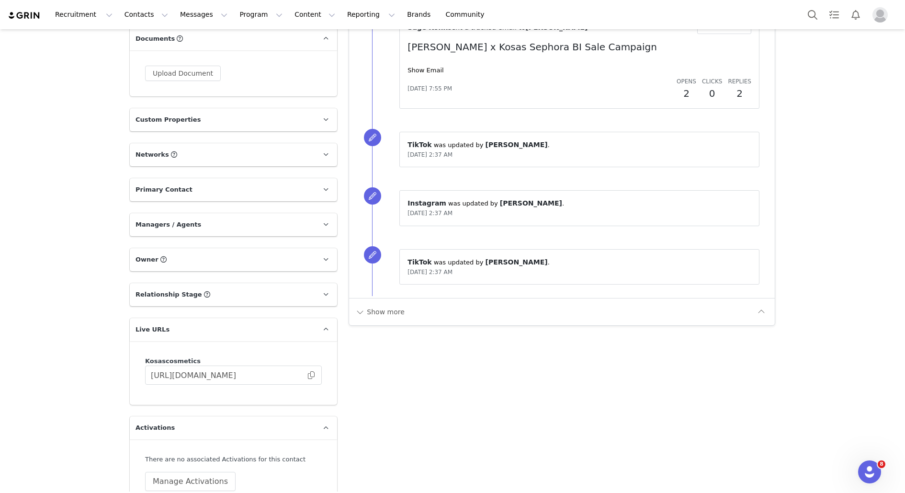
scroll to position [978, 0]
click at [312, 374] on span at bounding box center [311, 374] width 10 height 0
